Goal: Information Seeking & Learning: Learn about a topic

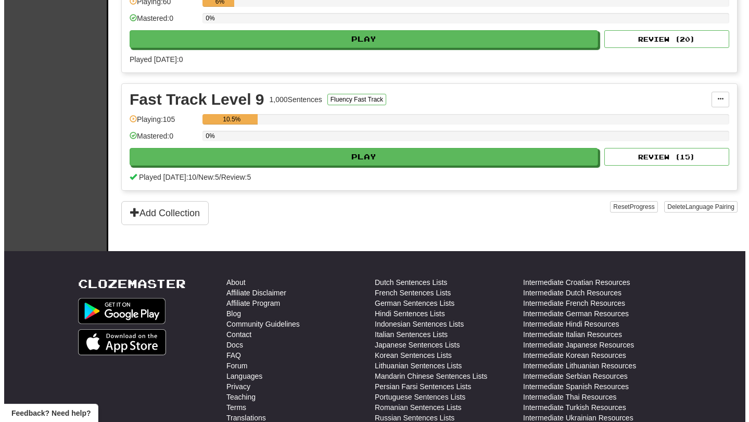
scroll to position [411, 0]
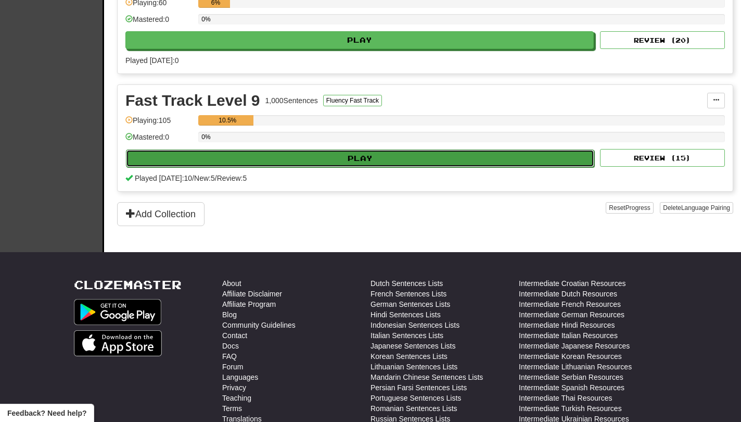
click at [476, 156] on button "Play" at bounding box center [360, 158] width 468 height 18
select select "**"
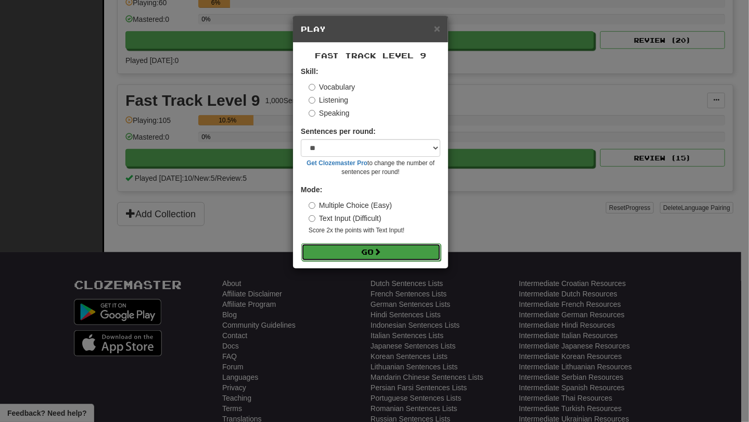
click at [435, 260] on button "Go" at bounding box center [371, 252] width 140 height 18
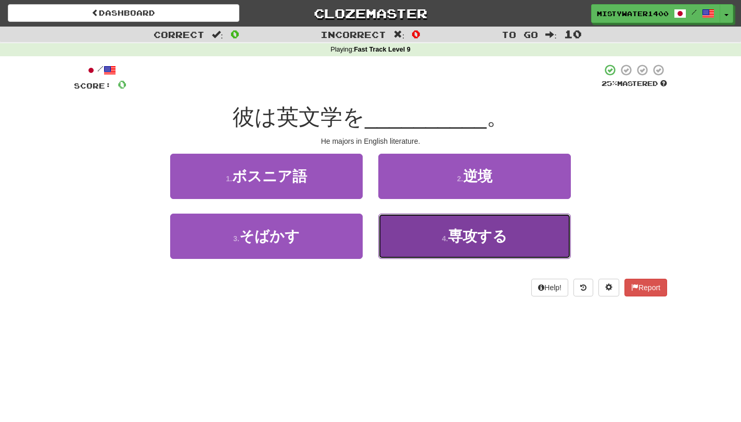
click at [428, 244] on button "4 . 専攻する" at bounding box center [474, 235] width 193 height 45
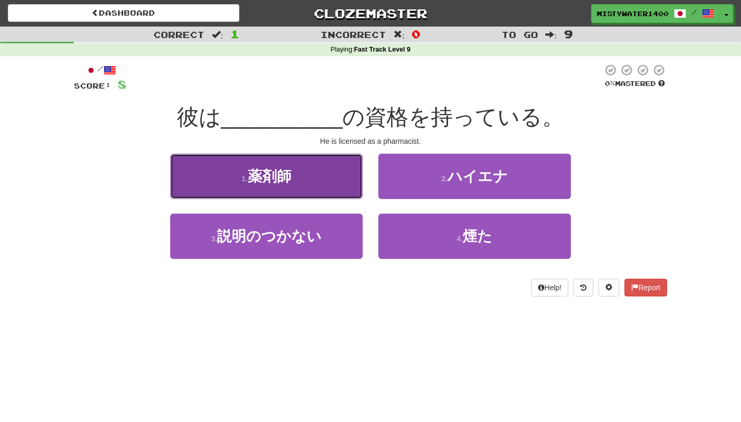
click at [332, 180] on button "1 . 薬剤師" at bounding box center [266, 176] width 193 height 45
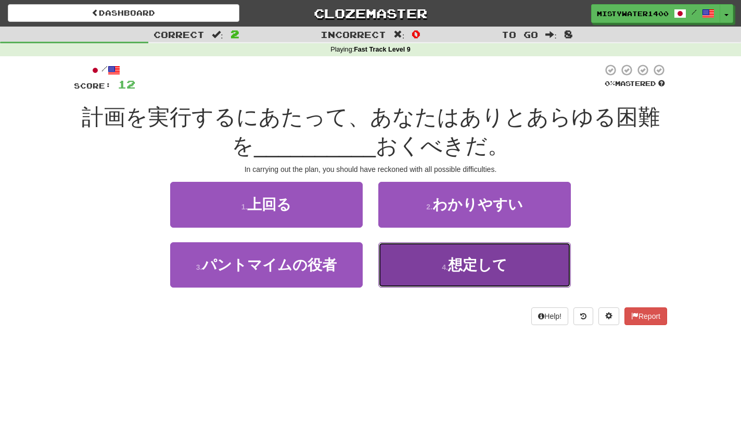
click at [404, 272] on button "4 . 想定して" at bounding box center [474, 264] width 193 height 45
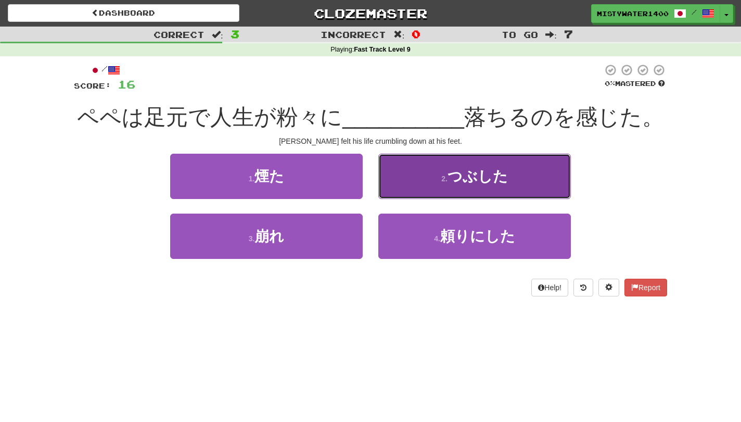
click at [416, 171] on button "2 . つぶした" at bounding box center [474, 176] width 193 height 45
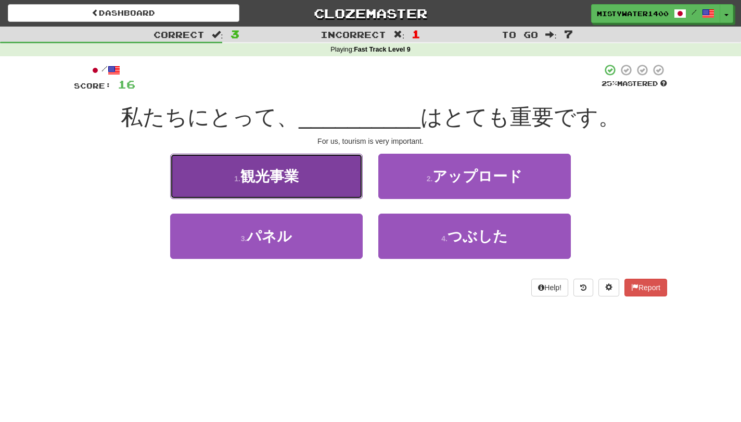
click at [338, 166] on button "1 . 観光事業" at bounding box center [266, 176] width 193 height 45
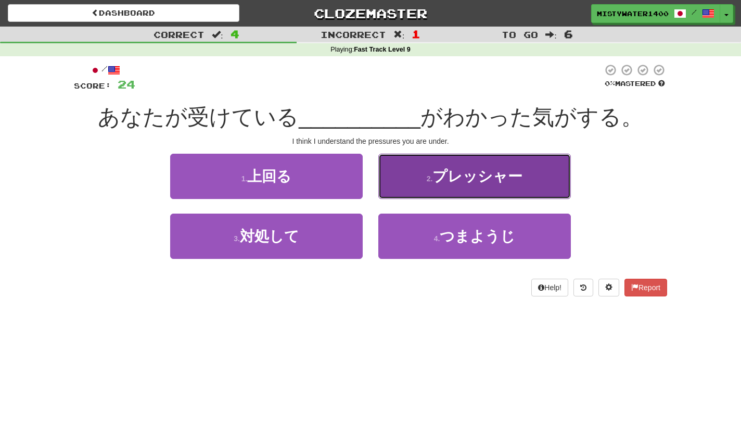
click at [396, 174] on button "2 . プレッシャー" at bounding box center [474, 176] width 193 height 45
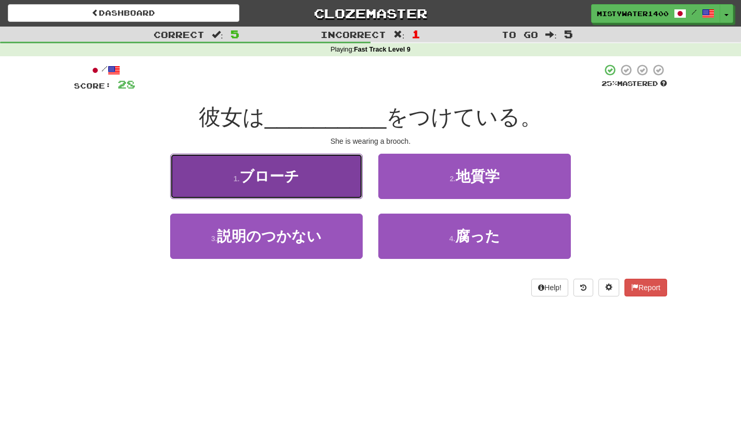
click at [269, 161] on button "1 . ブローチ" at bounding box center [266, 176] width 193 height 45
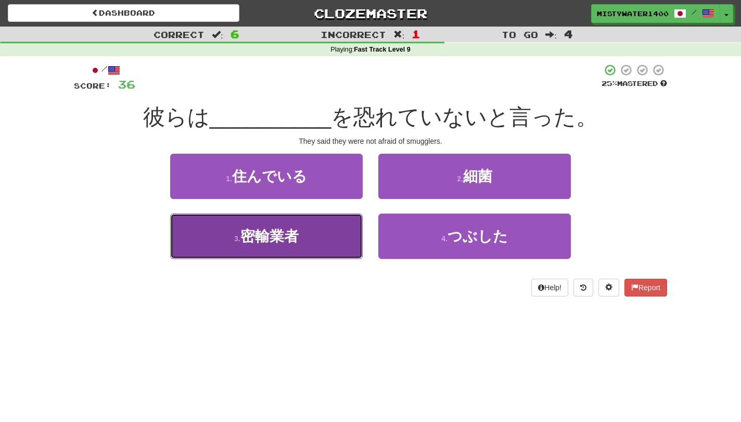
click at [310, 239] on button "3 . 密輸業者" at bounding box center [266, 235] width 193 height 45
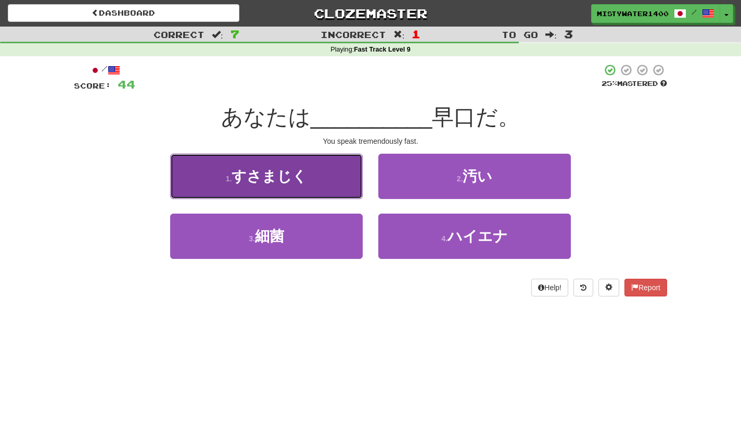
click at [325, 176] on button "1 . すさまじく" at bounding box center [266, 176] width 193 height 45
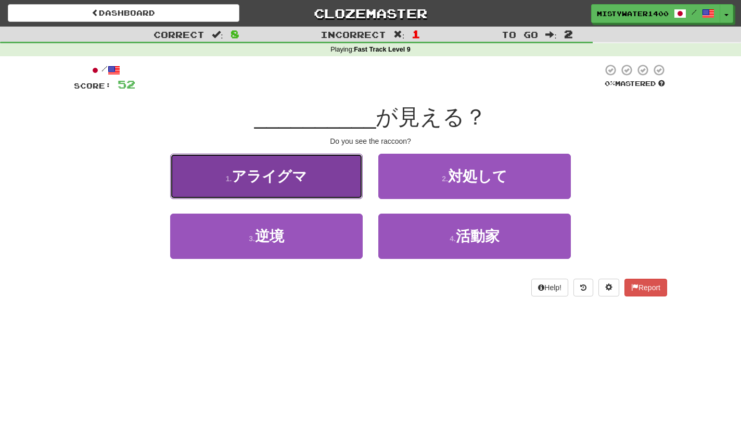
click at [312, 177] on button "1 . アライグマ" at bounding box center [266, 176] width 193 height 45
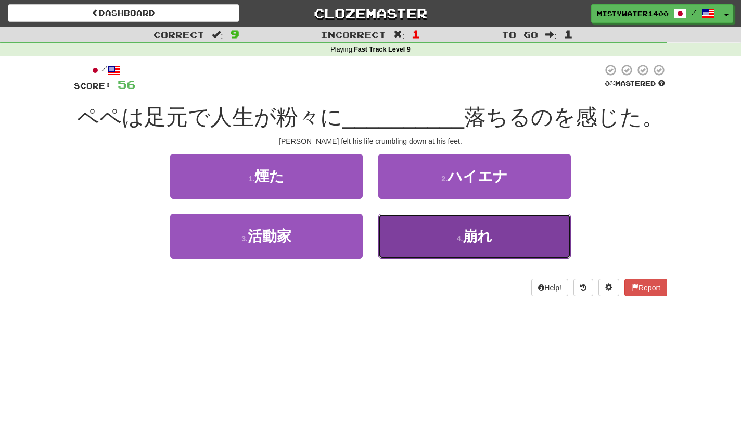
click at [427, 245] on button "4 . 崩れ" at bounding box center [474, 235] width 193 height 45
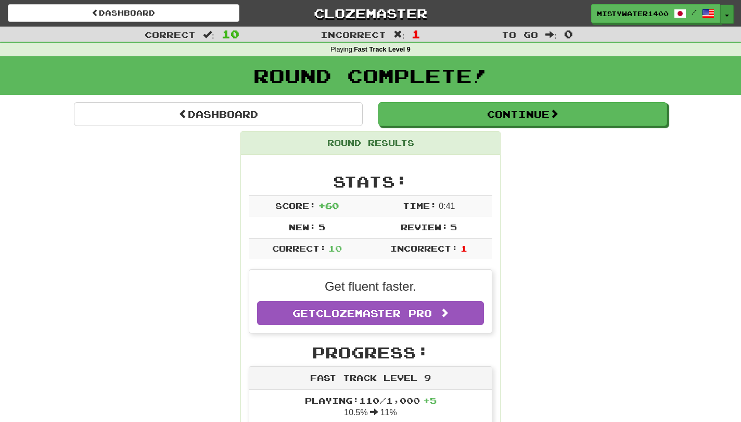
click at [731, 9] on button "Toggle Dropdown" at bounding box center [727, 14] width 14 height 19
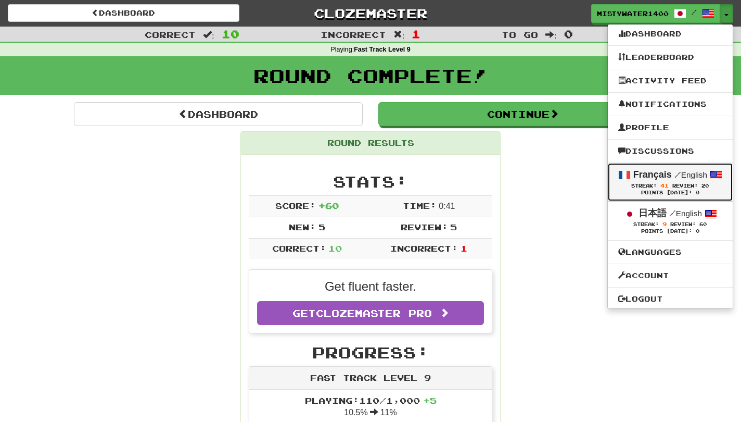
click at [666, 196] on div "Points Today: 0" at bounding box center [670, 192] width 104 height 7
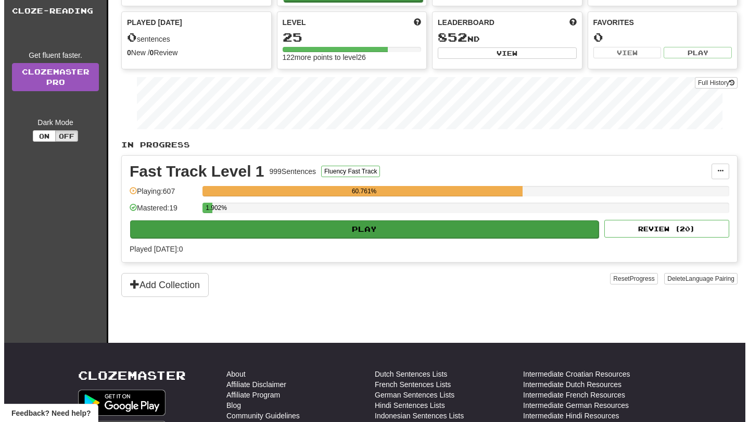
scroll to position [115, 0]
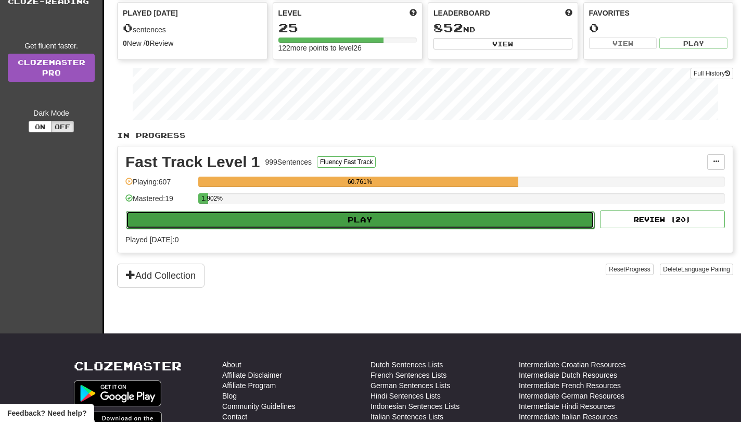
click at [481, 222] on button "Play" at bounding box center [360, 220] width 468 height 18
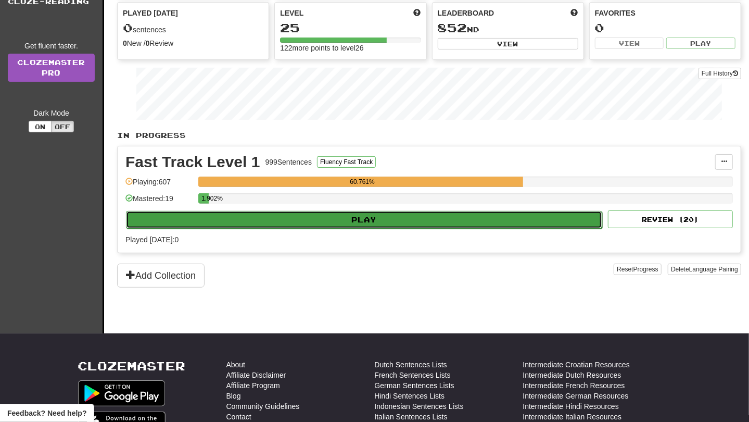
select select "**"
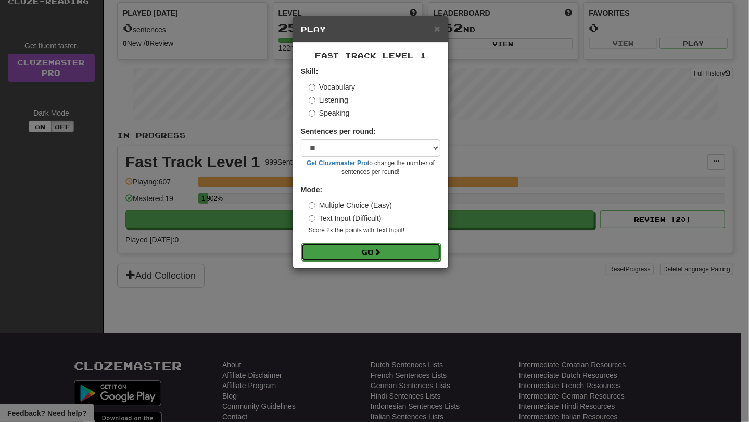
click at [404, 259] on button "Go" at bounding box center [371, 252] width 140 height 18
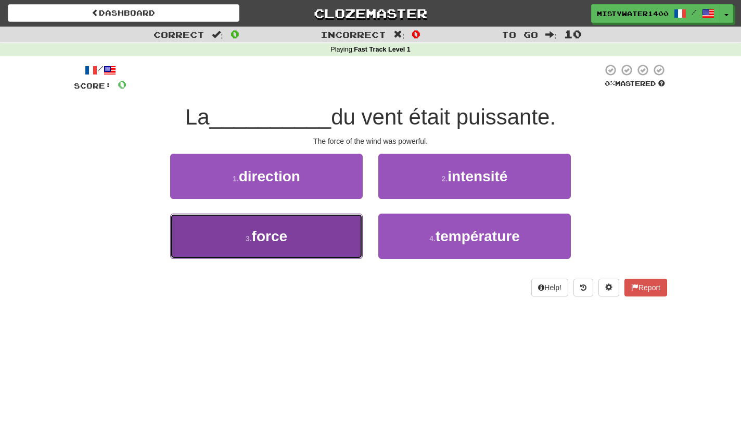
click at [327, 227] on button "3 . force" at bounding box center [266, 235] width 193 height 45
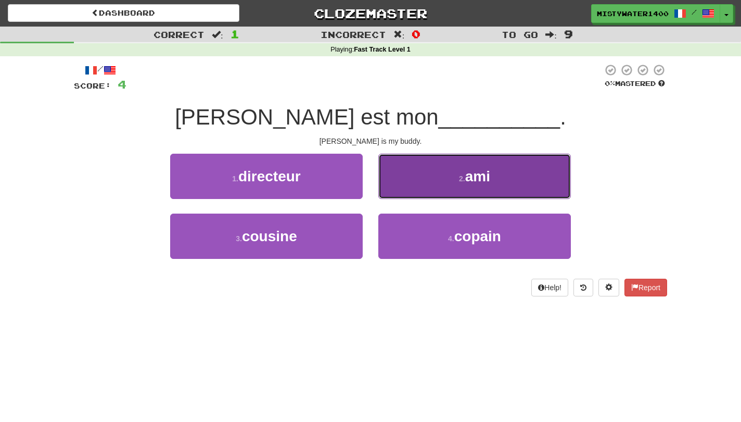
click at [420, 191] on button "2 . ami" at bounding box center [474, 176] width 193 height 45
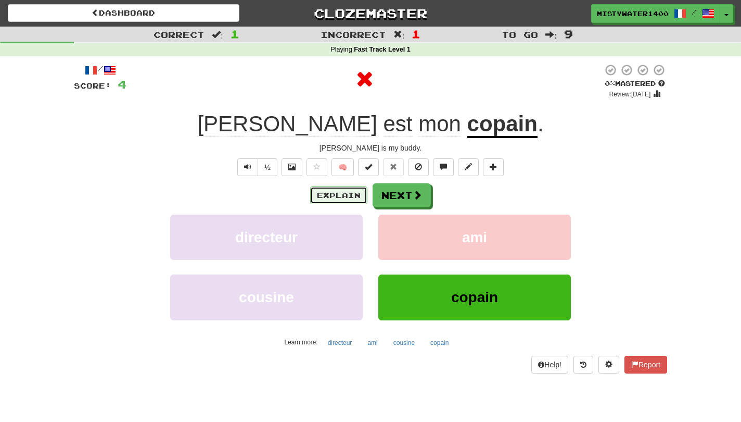
click at [351, 194] on button "Explain" at bounding box center [338, 195] width 57 height 18
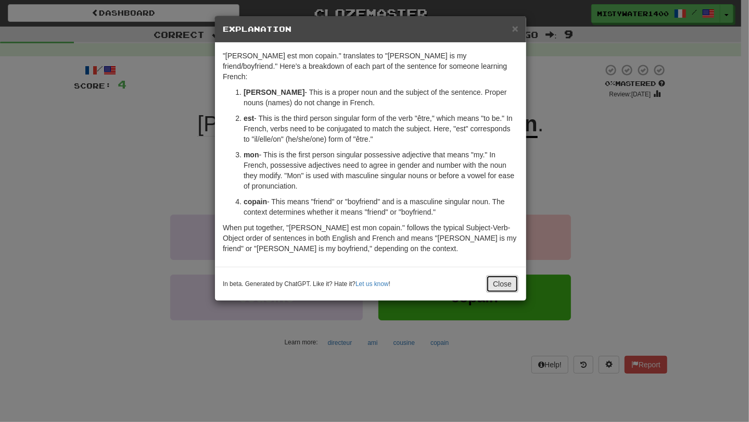
click at [511, 275] on button "Close" at bounding box center [502, 284] width 32 height 18
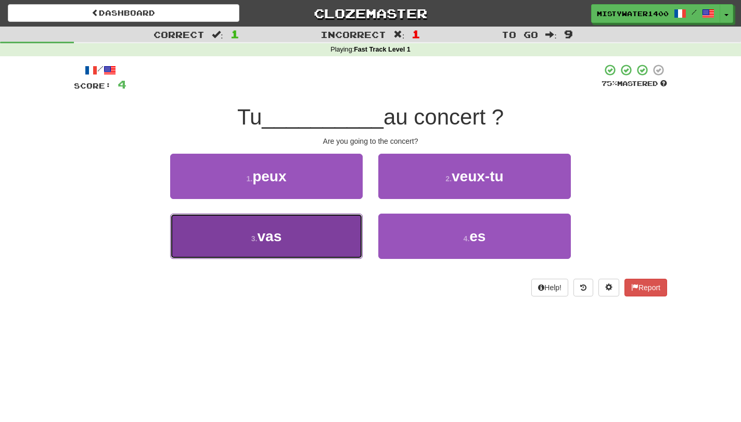
click at [331, 238] on button "3 . vas" at bounding box center [266, 235] width 193 height 45
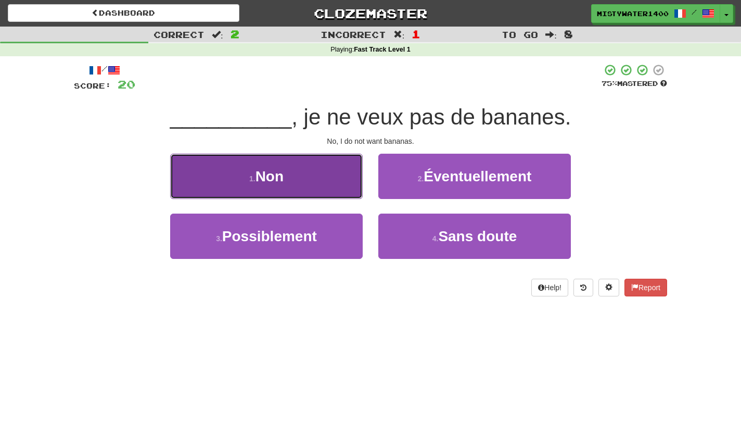
click at [337, 184] on button "1 . Non" at bounding box center [266, 176] width 193 height 45
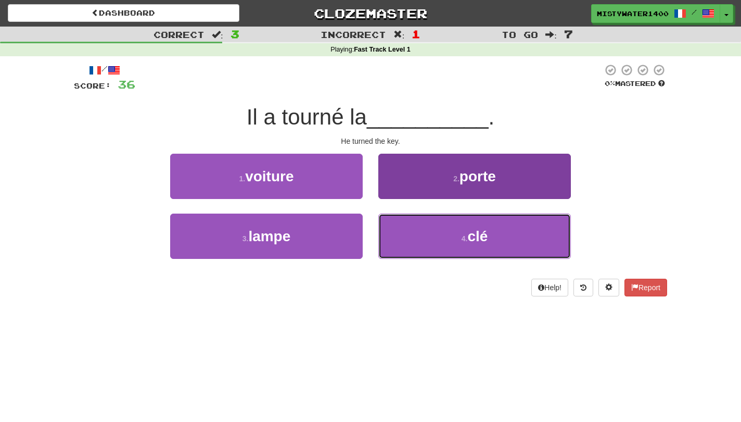
click at [394, 231] on button "4 . clé" at bounding box center [474, 235] width 193 height 45
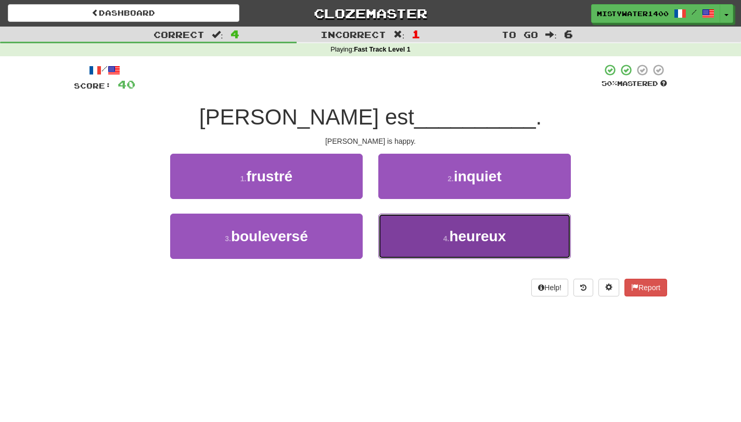
click at [451, 233] on span "heureux" at bounding box center [477, 236] width 57 height 16
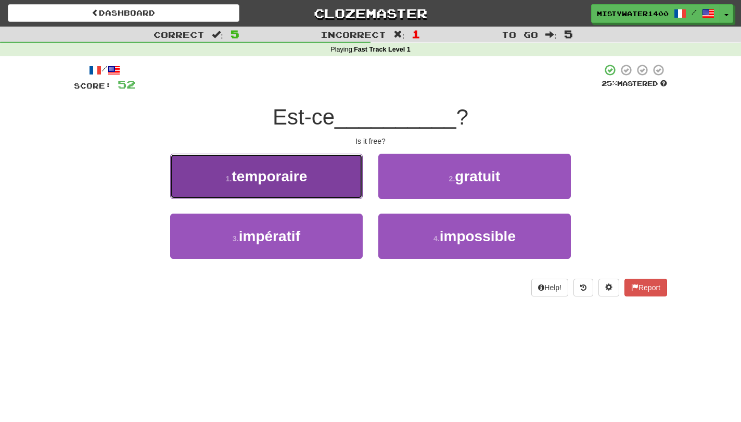
click at [314, 185] on button "1 . temporaire" at bounding box center [266, 176] width 193 height 45
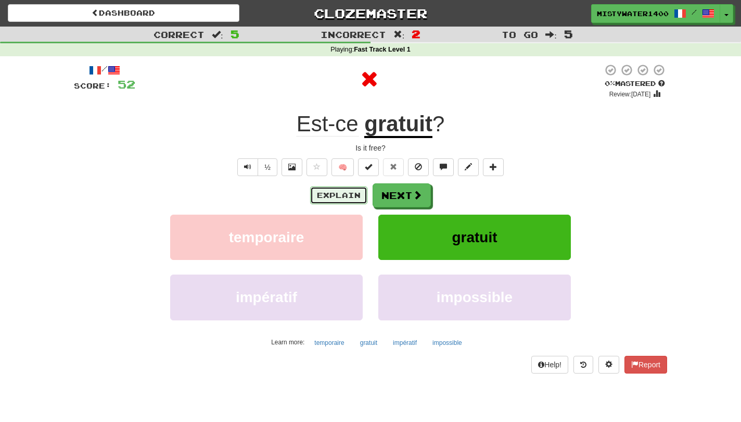
click at [344, 200] on button "Explain" at bounding box center [338, 195] width 57 height 18
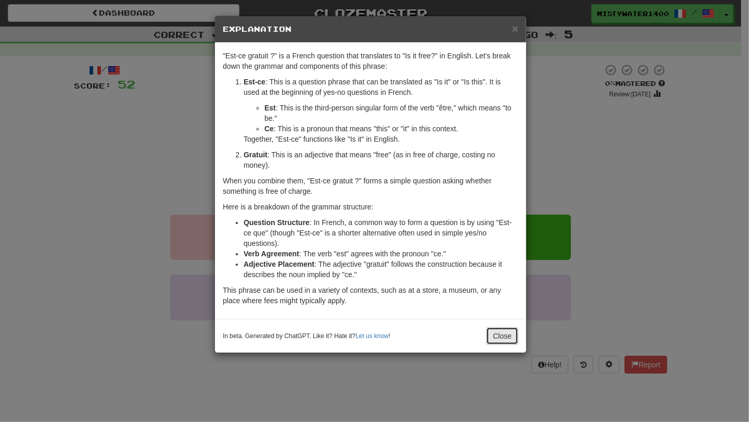
click at [497, 328] on button "Close" at bounding box center [502, 336] width 32 height 18
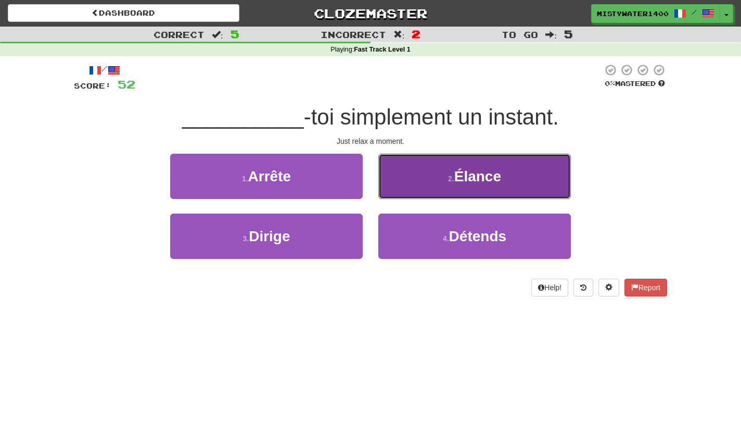
click at [442, 176] on button "2 . Élance" at bounding box center [474, 176] width 193 height 45
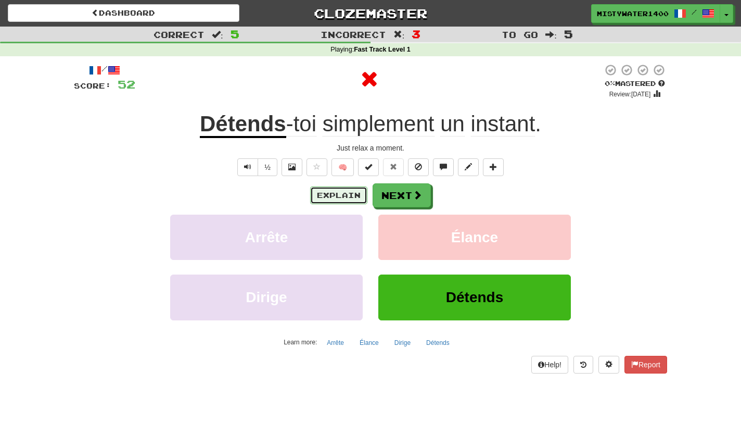
click at [334, 188] on button "Explain" at bounding box center [338, 195] width 57 height 18
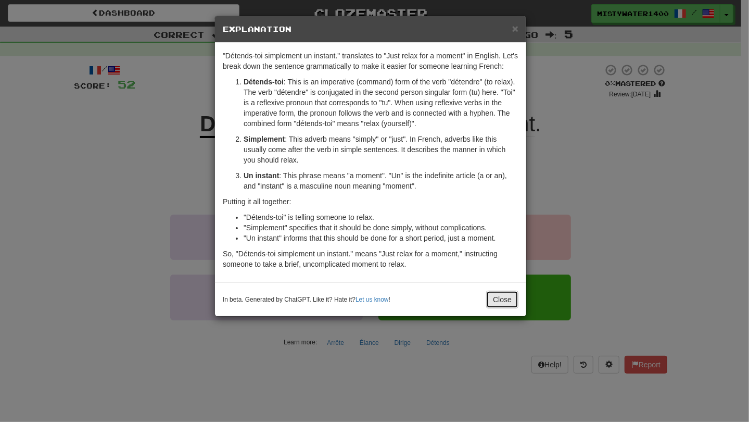
click at [508, 305] on button "Close" at bounding box center [502, 299] width 32 height 18
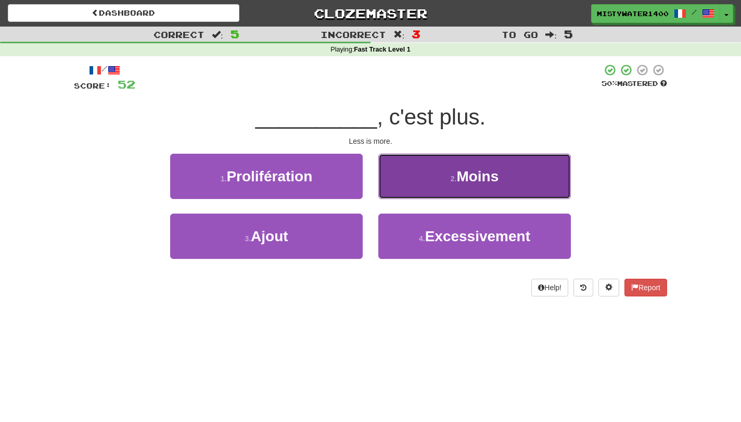
click at [400, 174] on button "2 . Moins" at bounding box center [474, 176] width 193 height 45
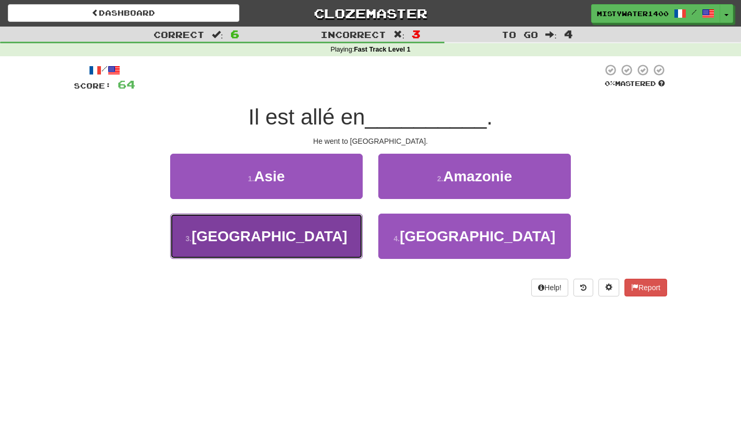
click at [356, 239] on button "3 . Amérique" at bounding box center [266, 235] width 193 height 45
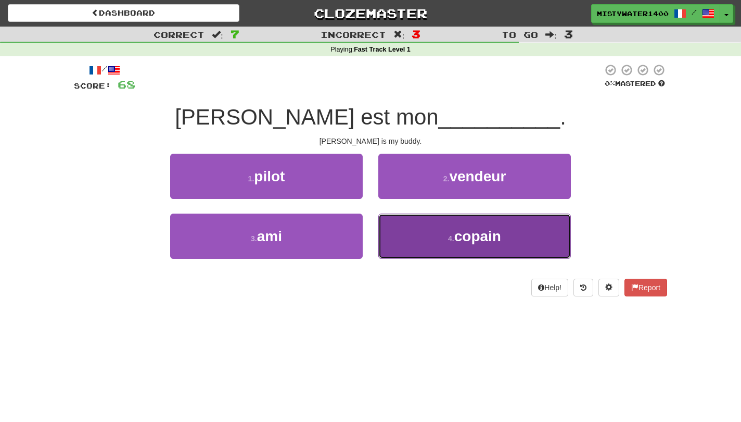
click at [400, 240] on button "4 . copain" at bounding box center [474, 235] width 193 height 45
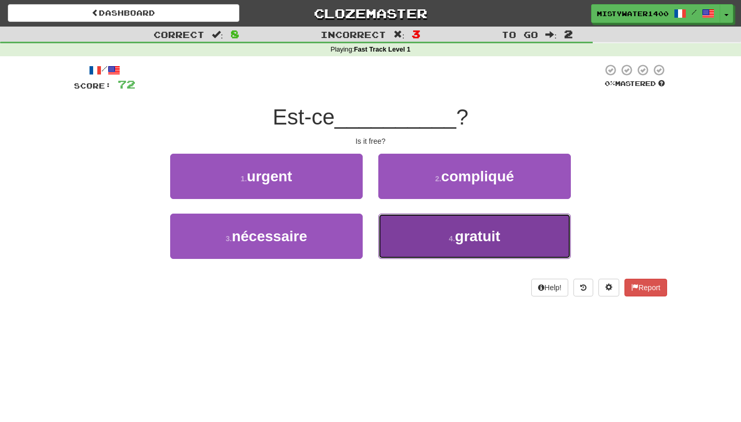
click at [458, 246] on button "4 . gratuit" at bounding box center [474, 235] width 193 height 45
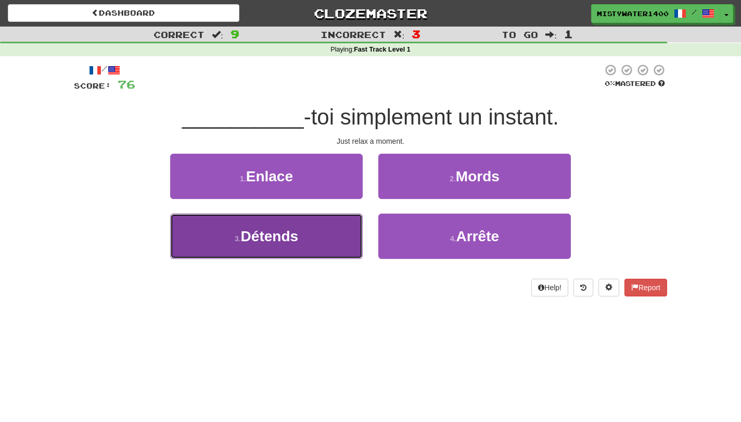
click at [308, 236] on button "3 . Détends" at bounding box center [266, 235] width 193 height 45
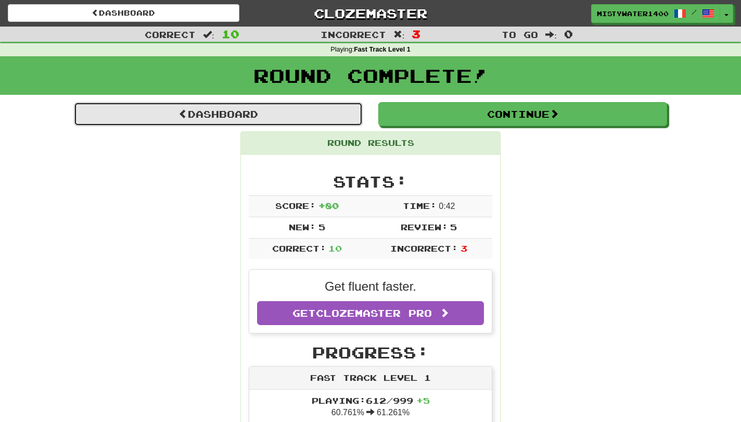
click at [351, 112] on link "Dashboard" at bounding box center [218, 114] width 289 height 24
